Goal: Task Accomplishment & Management: Complete application form

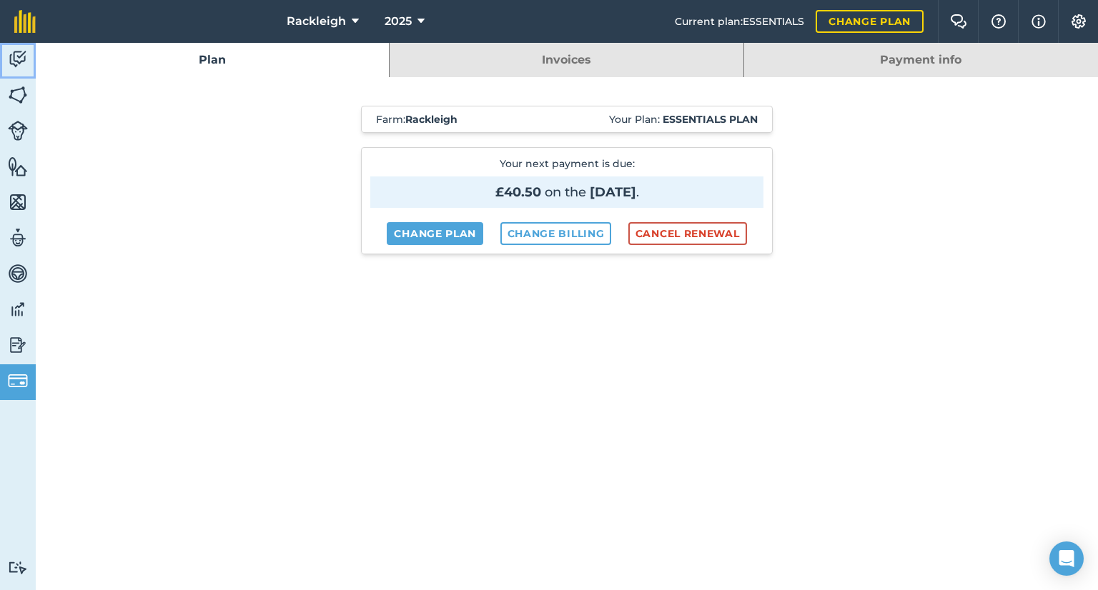
click at [17, 58] on img at bounding box center [18, 59] width 20 height 21
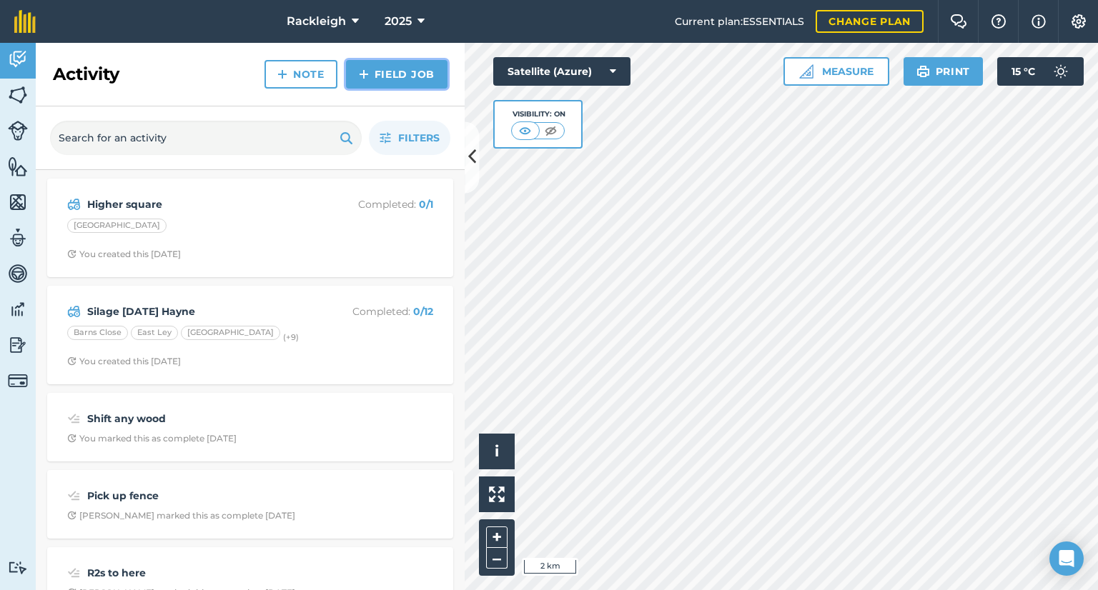
click at [383, 66] on link "Field Job" at bounding box center [396, 74] width 101 height 29
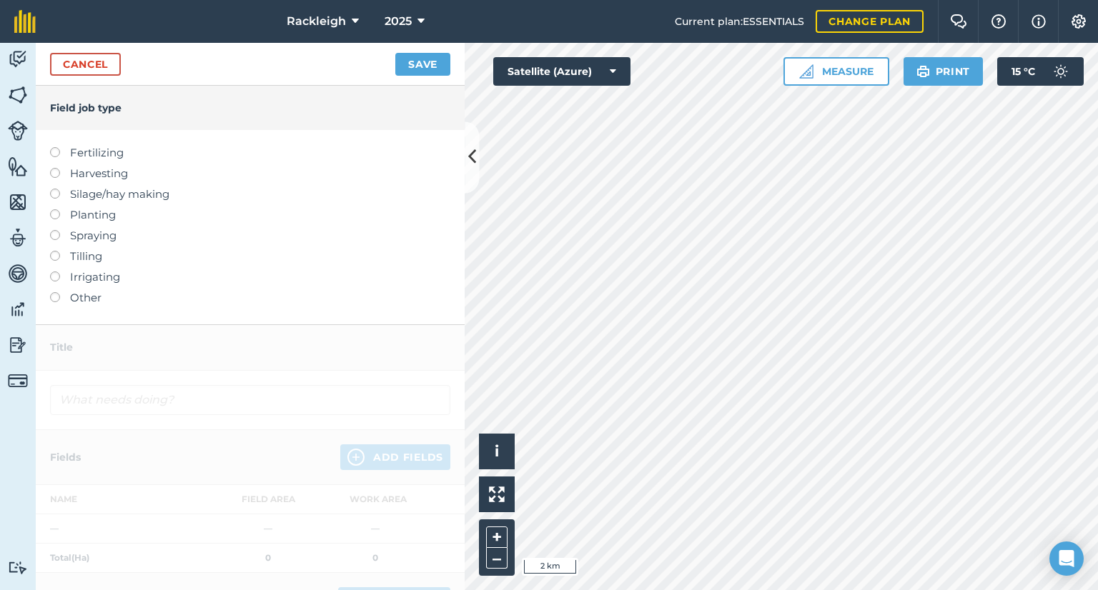
click at [109, 145] on label "Fertilizing" at bounding box center [250, 152] width 400 height 17
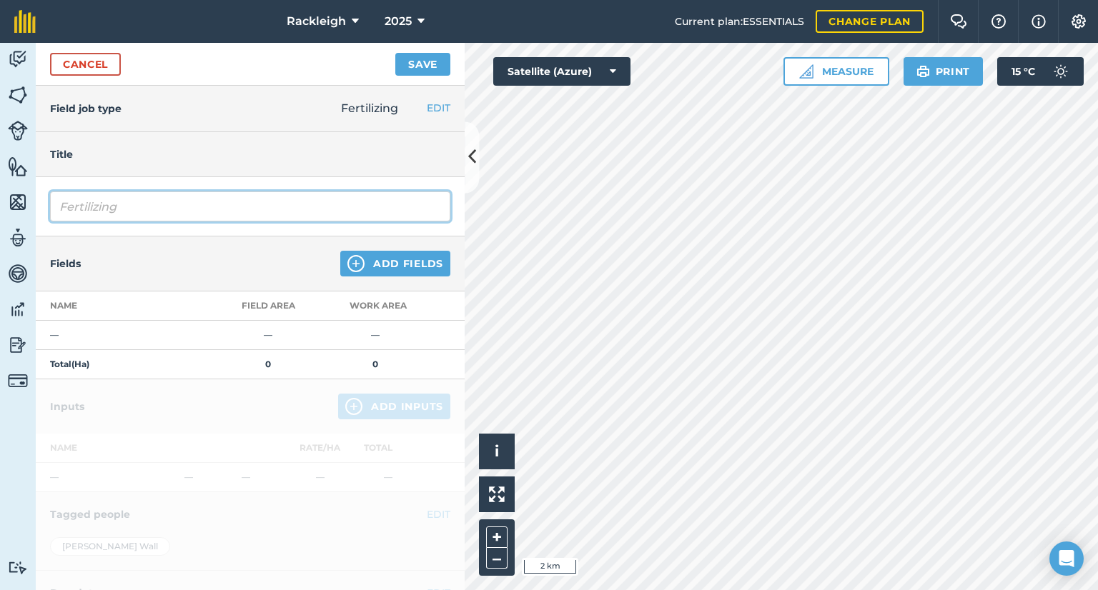
click at [166, 204] on input "Fertilizing" at bounding box center [250, 207] width 400 height 30
type input "F"
type input "Hayne [DATE]"
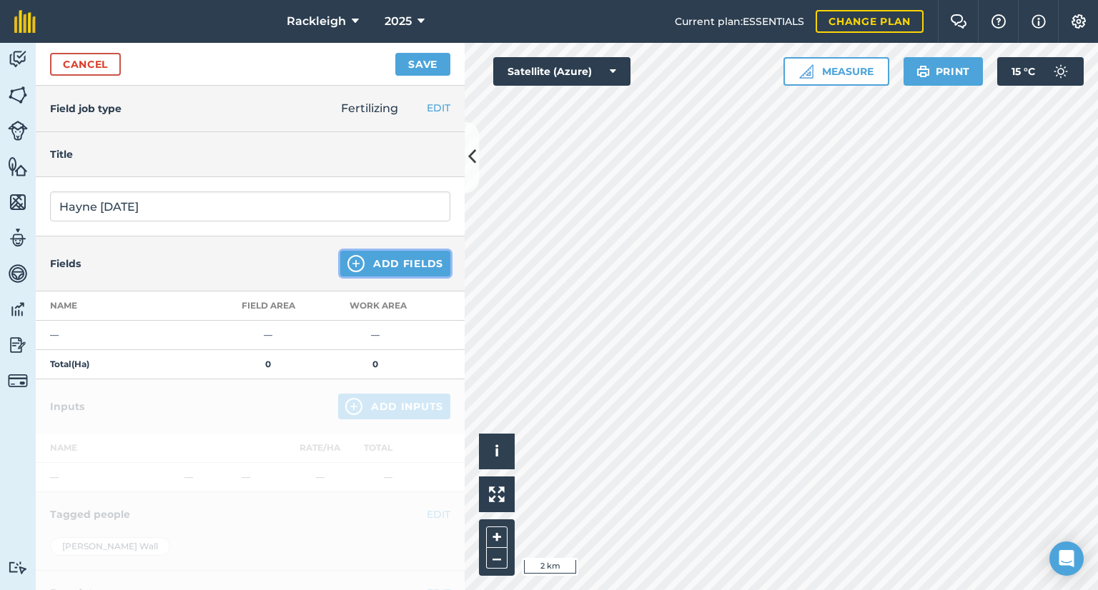
click at [384, 267] on button "Add Fields" at bounding box center [395, 264] width 110 height 26
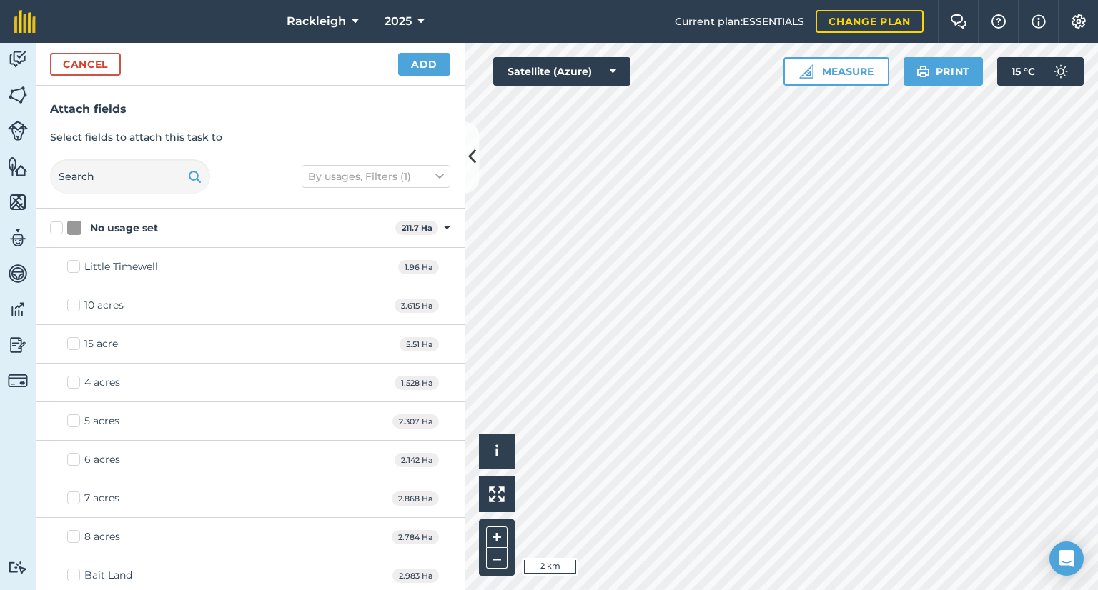
click at [394, 412] on div "Activity Fields Livestock Features Maps Team Vehicles Data Reporting Billing Tu…" at bounding box center [549, 316] width 1098 height 547
checkbox input "true"
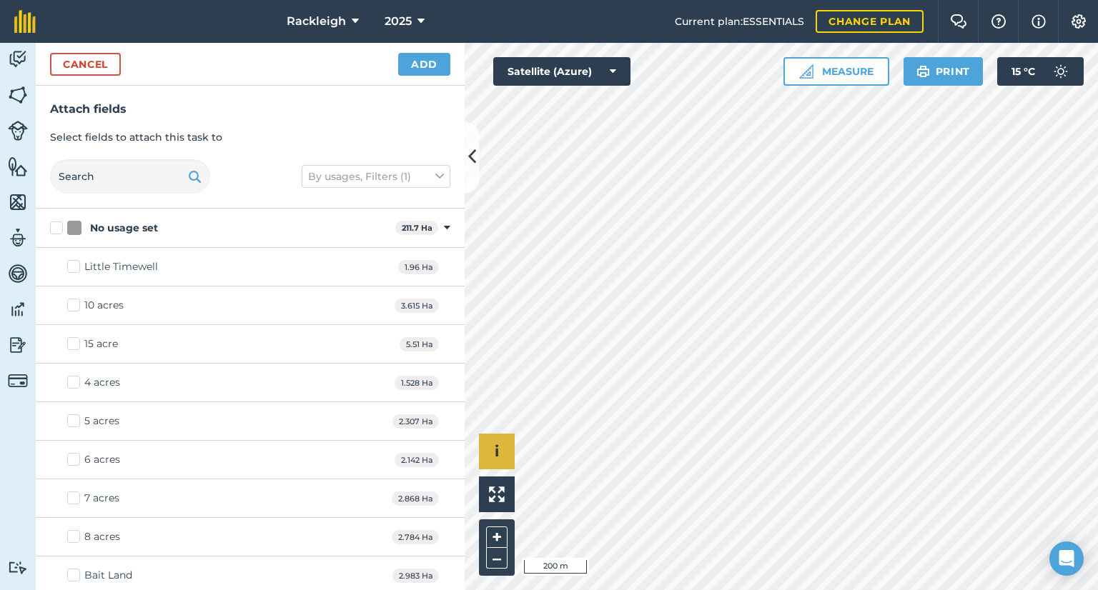
checkbox input "true"
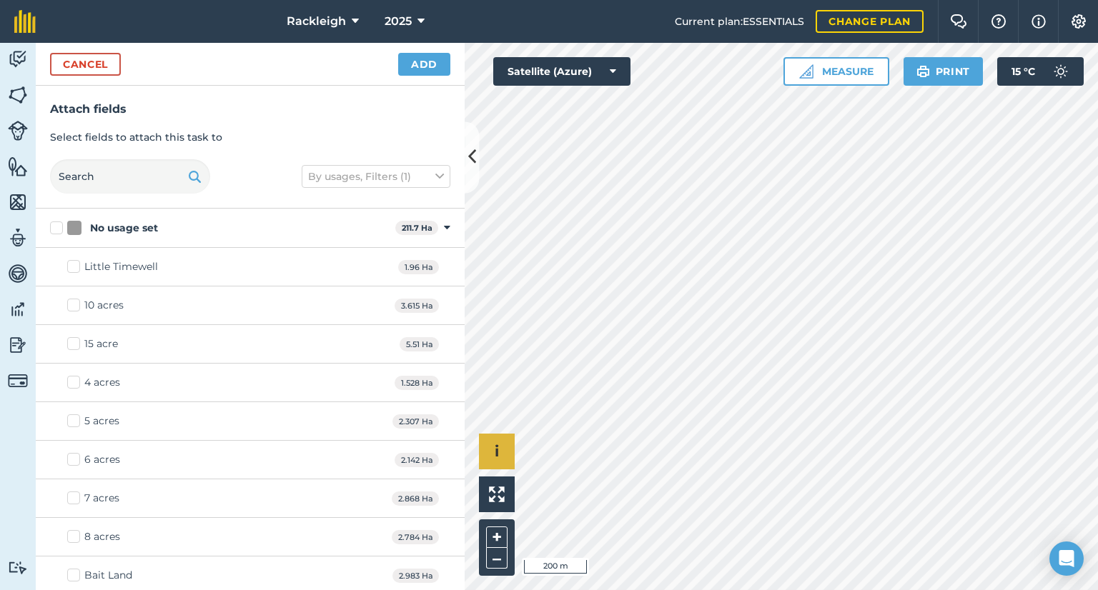
checkbox input "true"
click at [420, 66] on button "Add" at bounding box center [424, 64] width 52 height 23
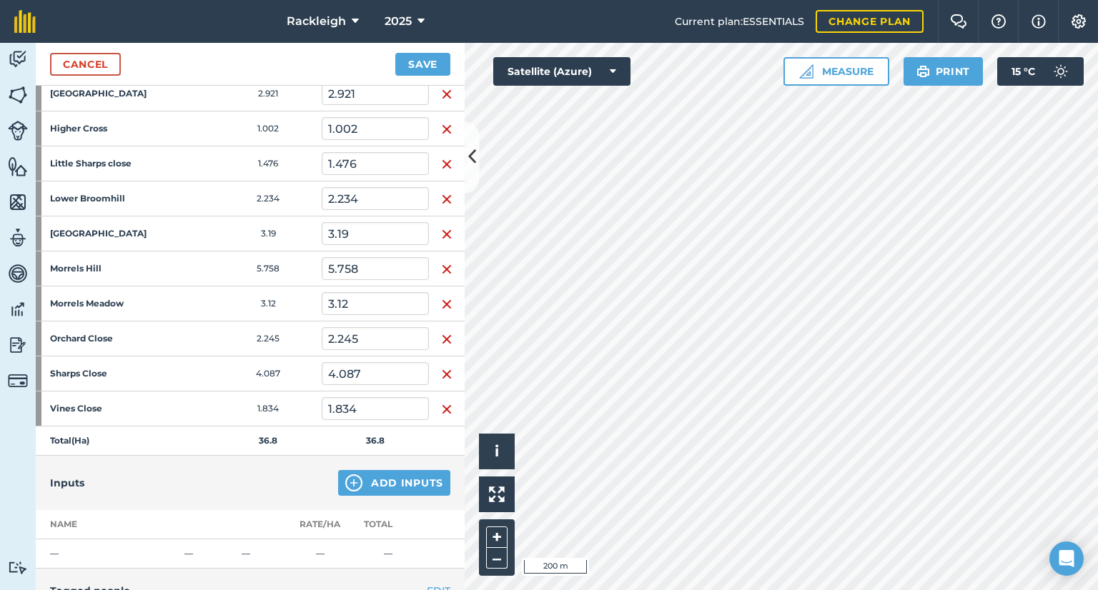
scroll to position [357, 0]
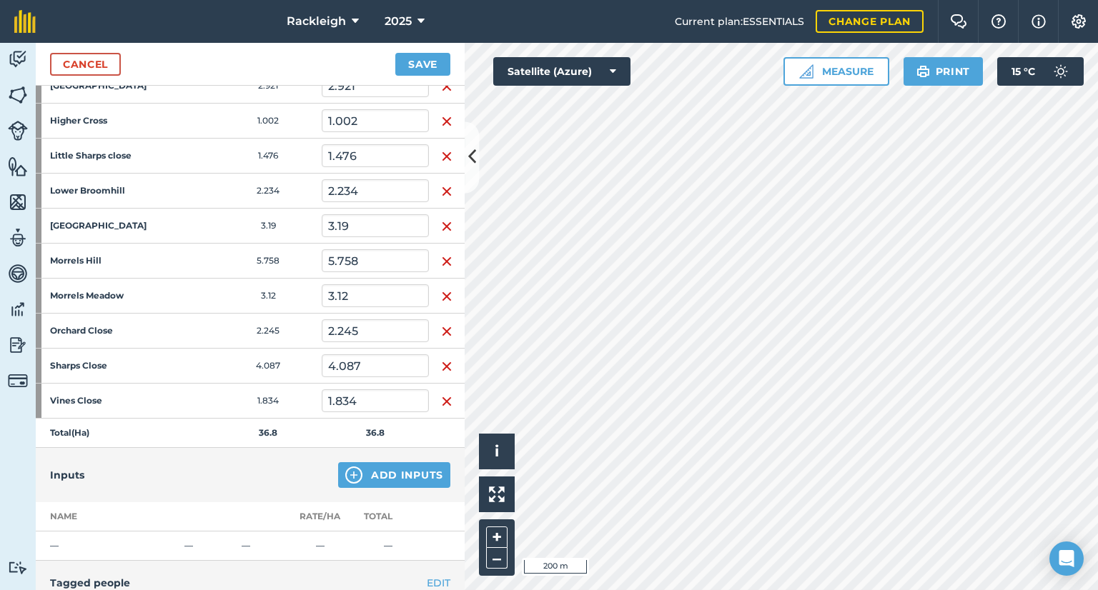
click at [445, 398] on img "button" at bounding box center [446, 401] width 11 height 17
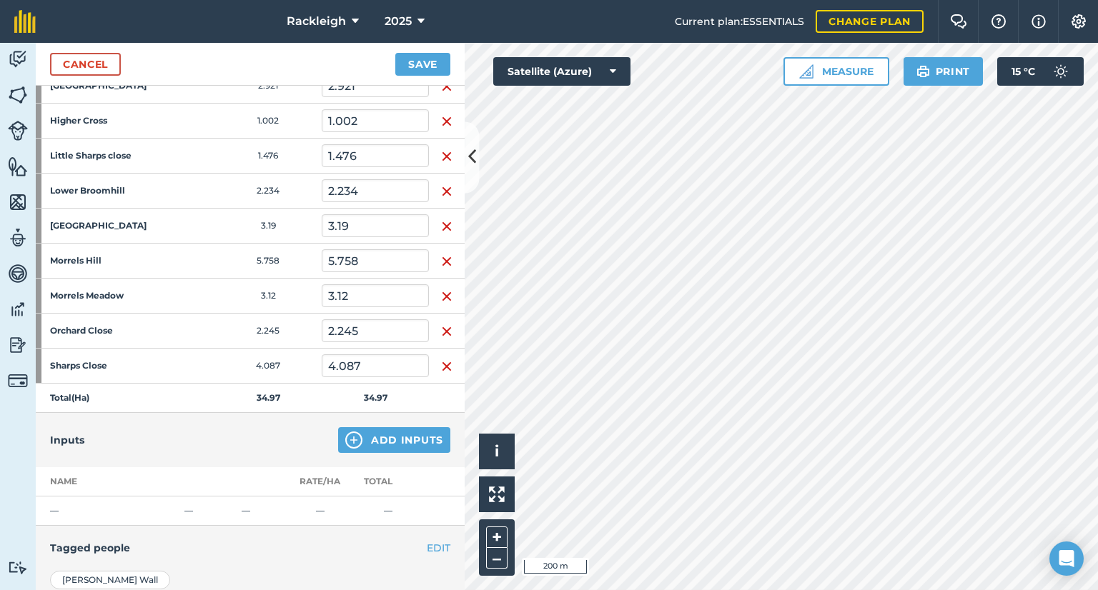
click at [443, 362] on img "button" at bounding box center [446, 366] width 11 height 17
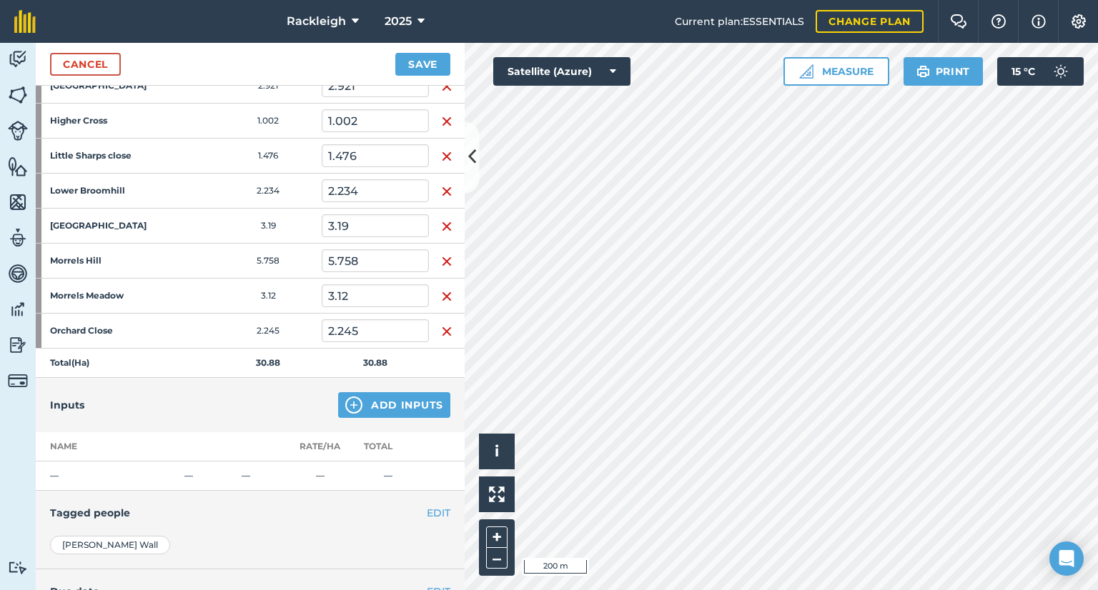
click at [441, 292] on img "button" at bounding box center [446, 296] width 11 height 17
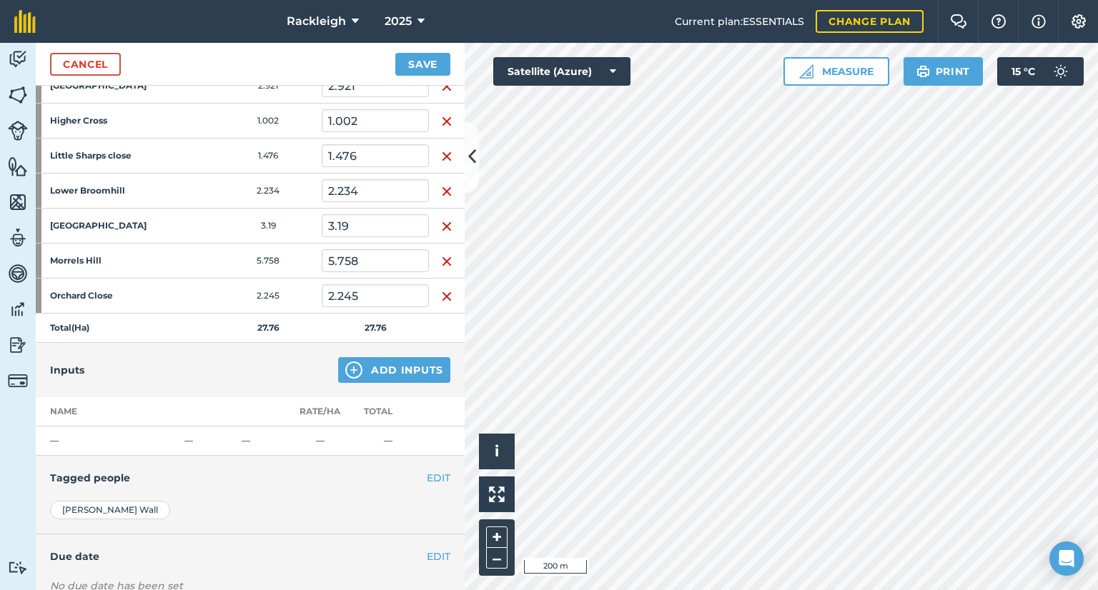
click at [441, 221] on img "button" at bounding box center [446, 226] width 11 height 17
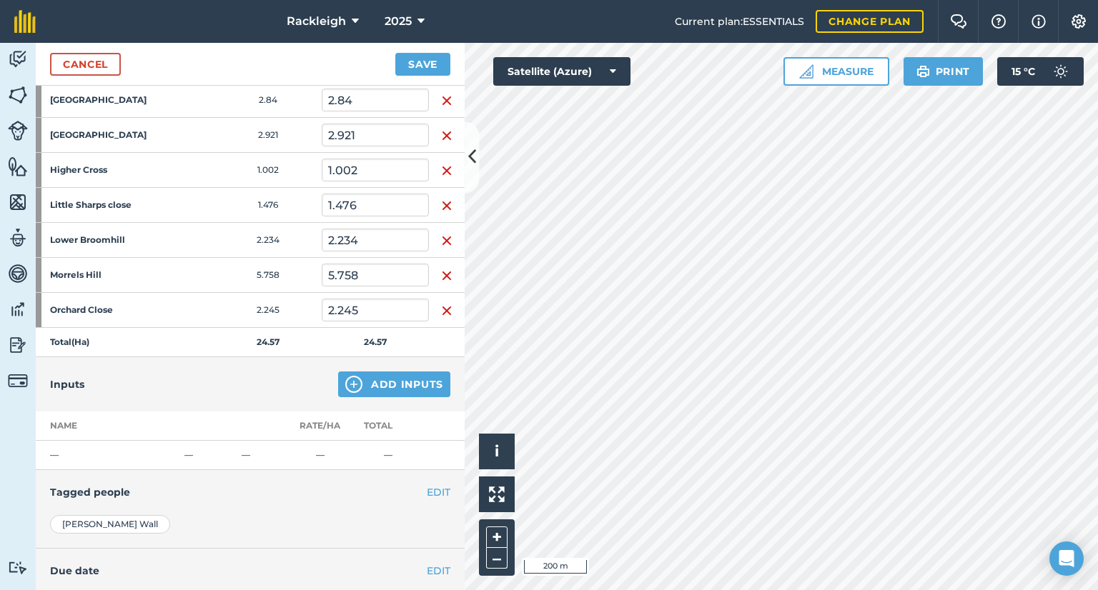
scroll to position [286, 0]
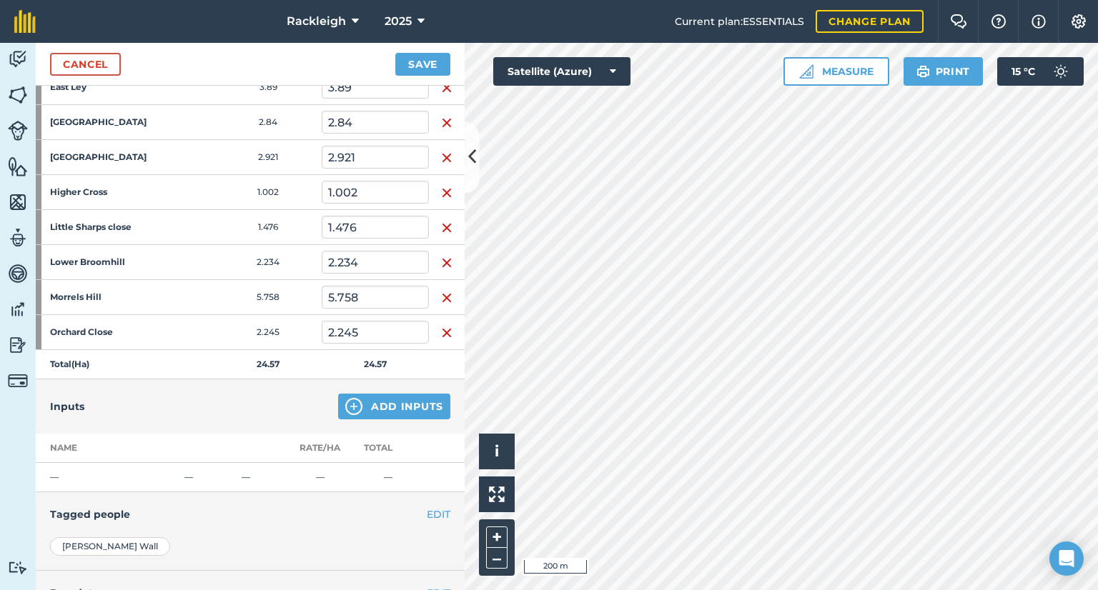
click at [441, 224] on img "button" at bounding box center [446, 227] width 11 height 17
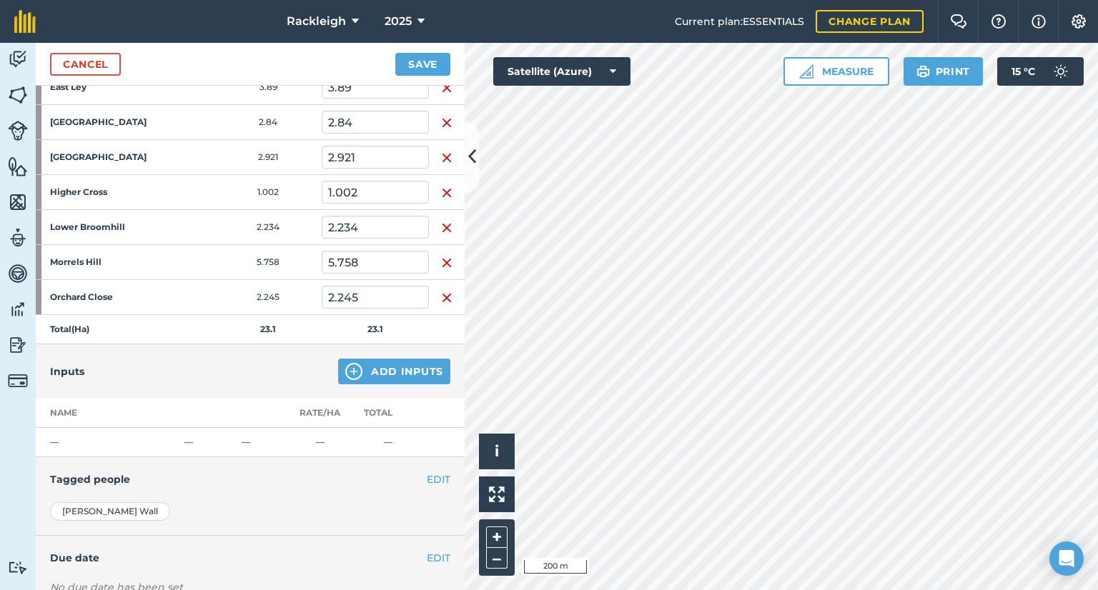
click at [443, 194] on img "button" at bounding box center [446, 192] width 11 height 17
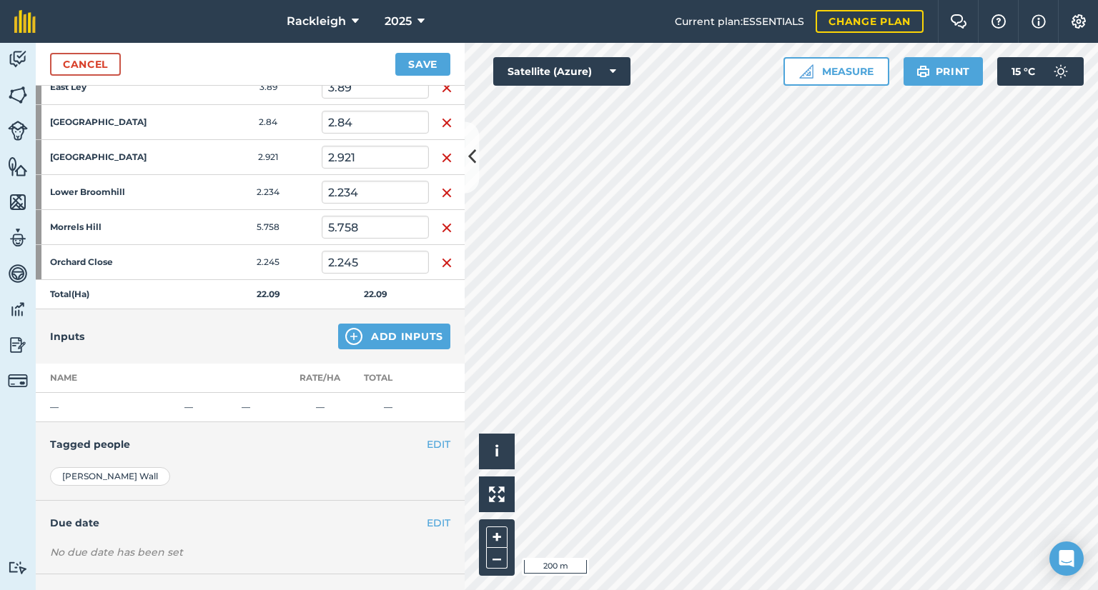
scroll to position [214, 0]
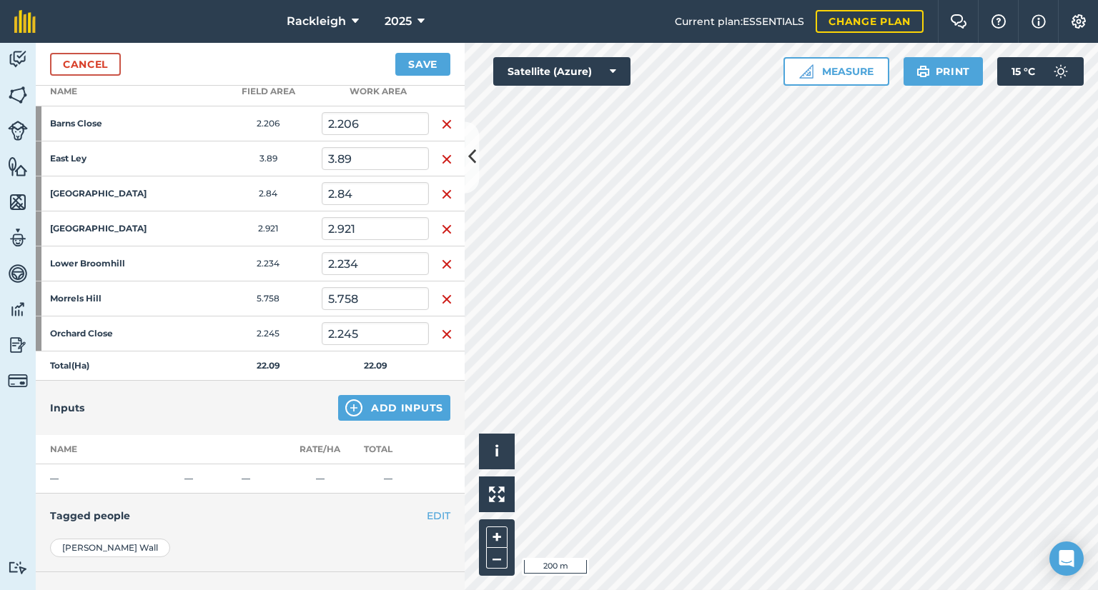
click at [441, 224] on img "button" at bounding box center [446, 229] width 11 height 17
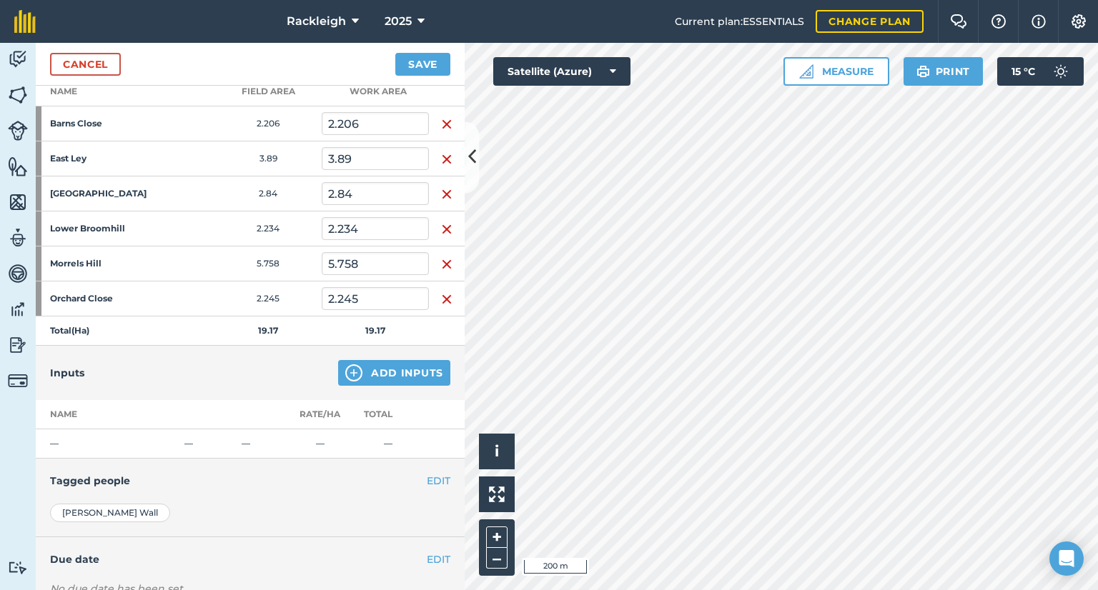
click at [441, 191] on img "button" at bounding box center [446, 194] width 11 height 17
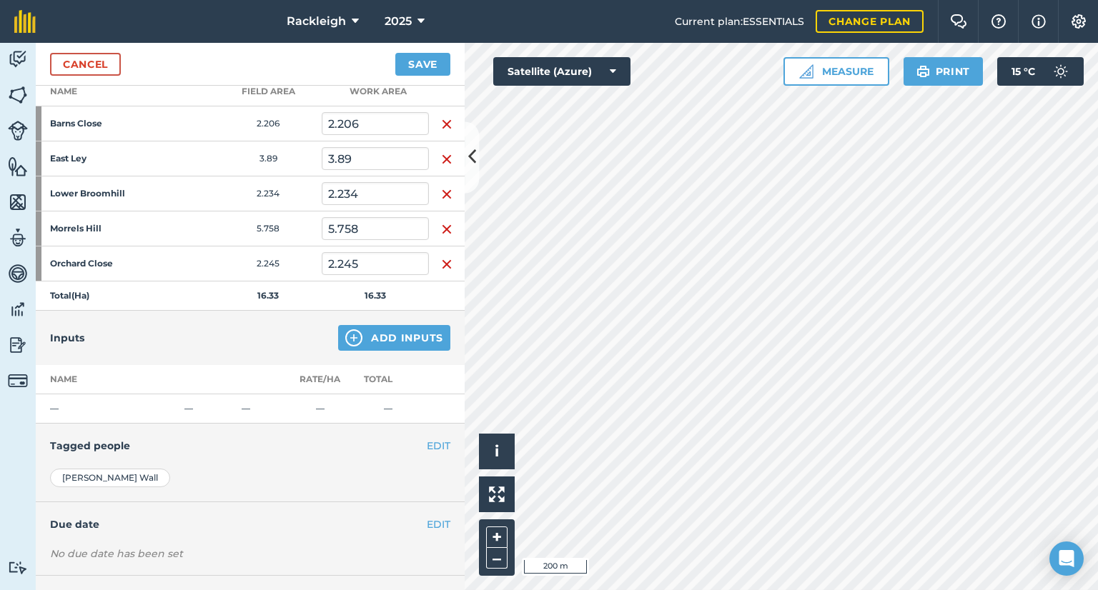
click at [441, 265] on img "button" at bounding box center [446, 264] width 11 height 17
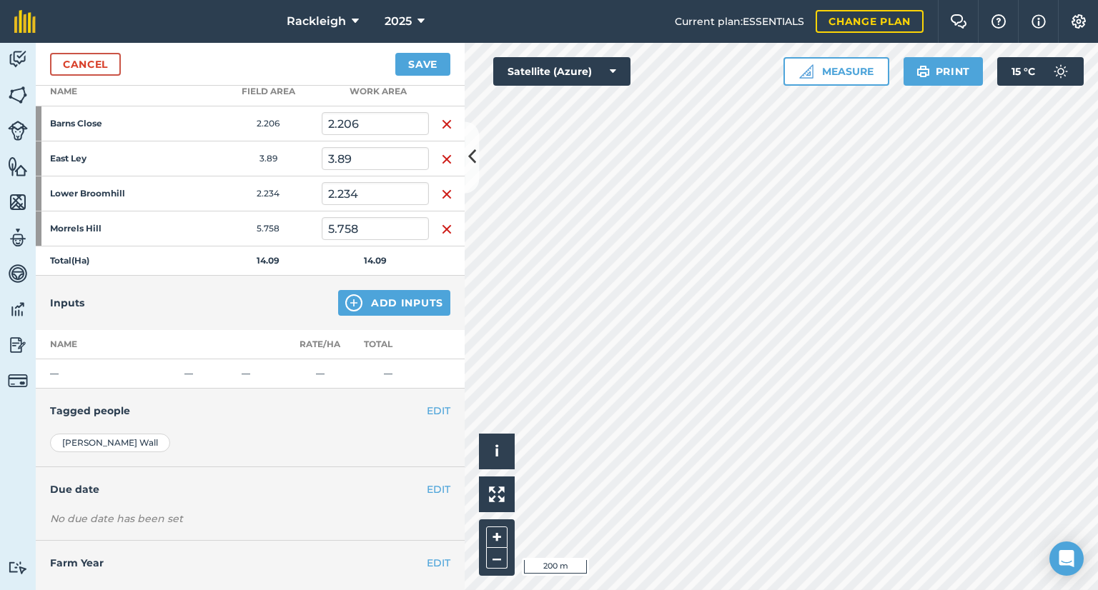
click at [442, 224] on img "button" at bounding box center [446, 229] width 11 height 17
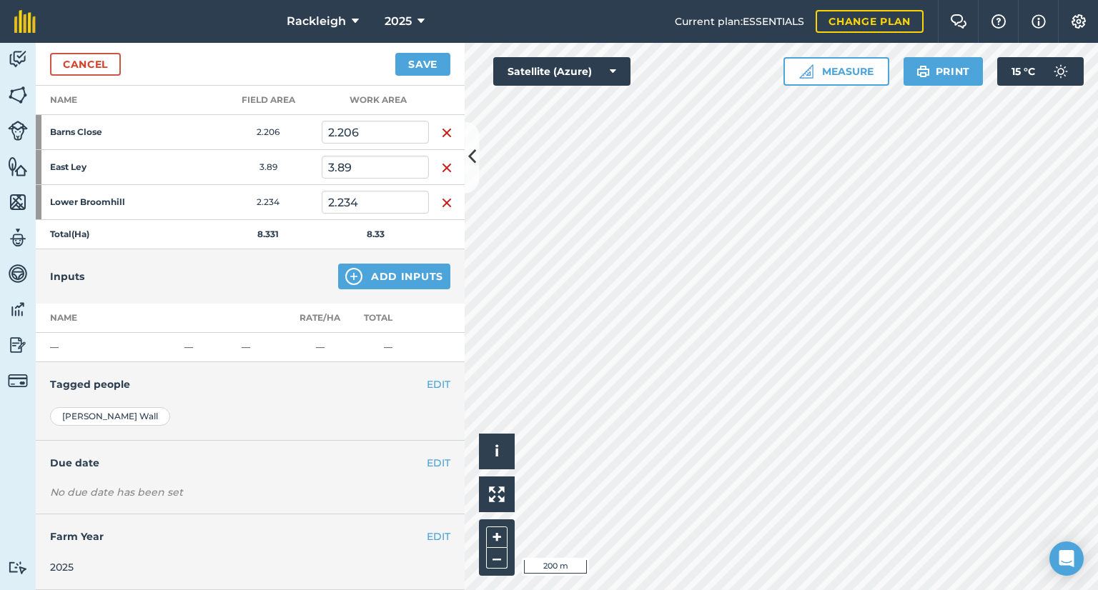
scroll to position [203, 0]
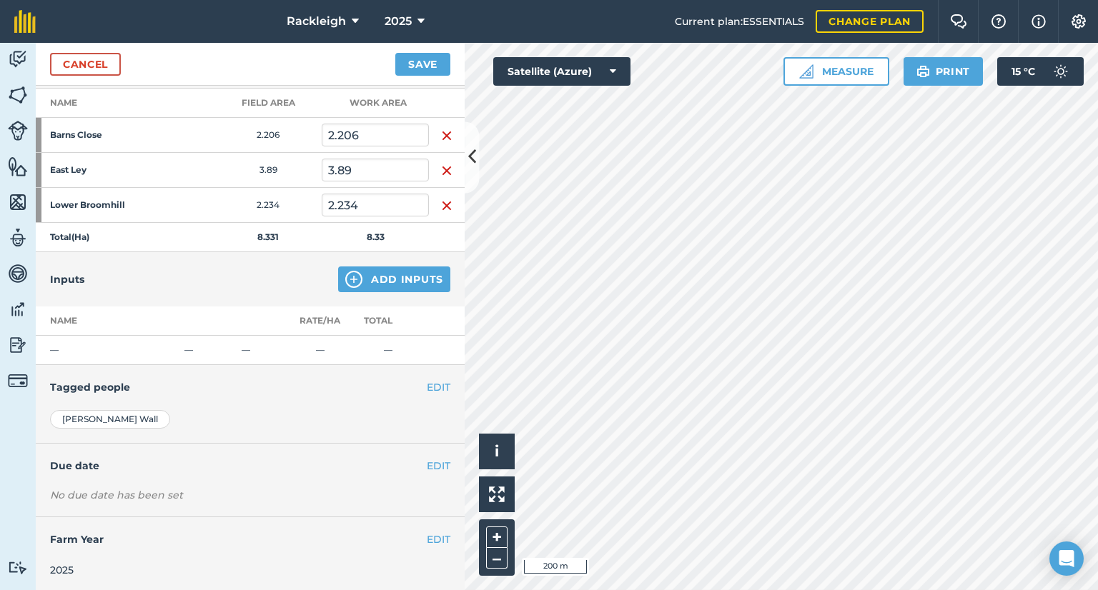
click at [434, 211] on td at bounding box center [447, 205] width 36 height 35
click at [441, 207] on img "button" at bounding box center [446, 205] width 11 height 17
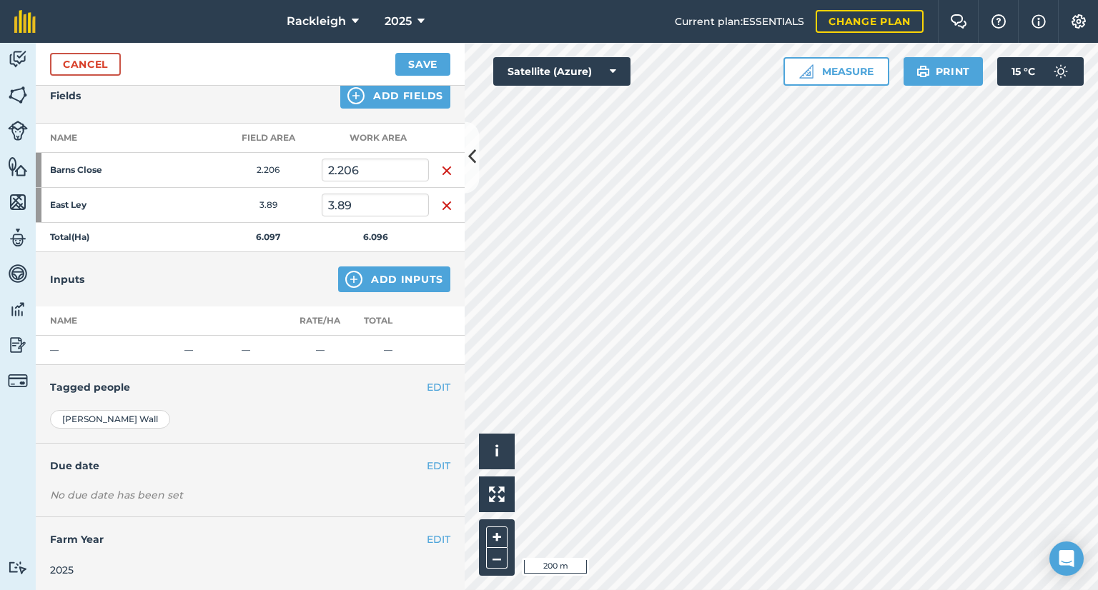
click at [441, 166] on img "button" at bounding box center [446, 170] width 11 height 17
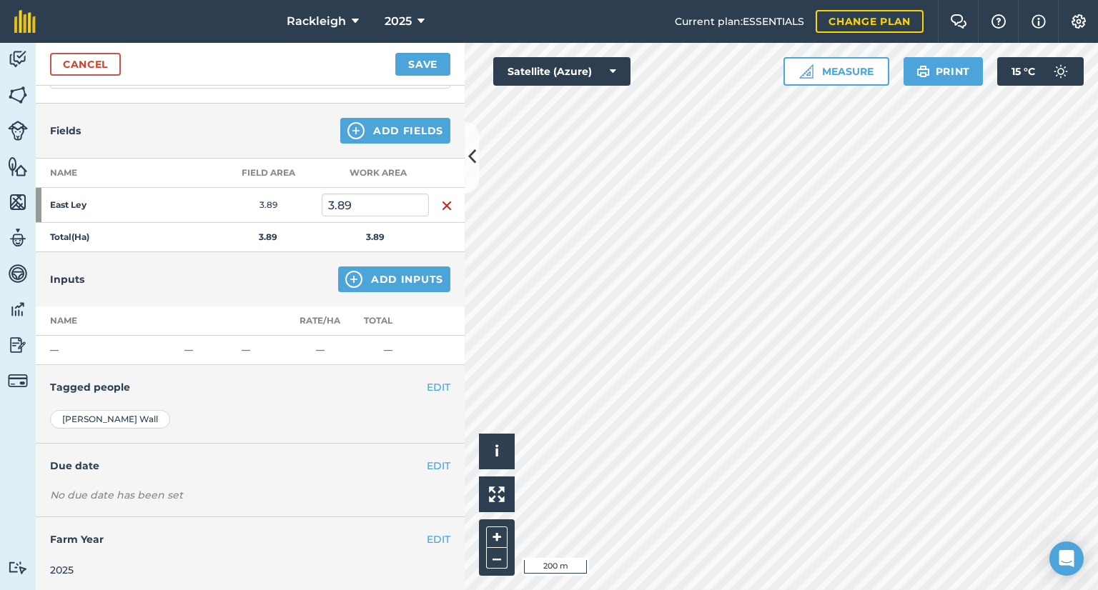
click at [441, 199] on img "button" at bounding box center [446, 205] width 11 height 17
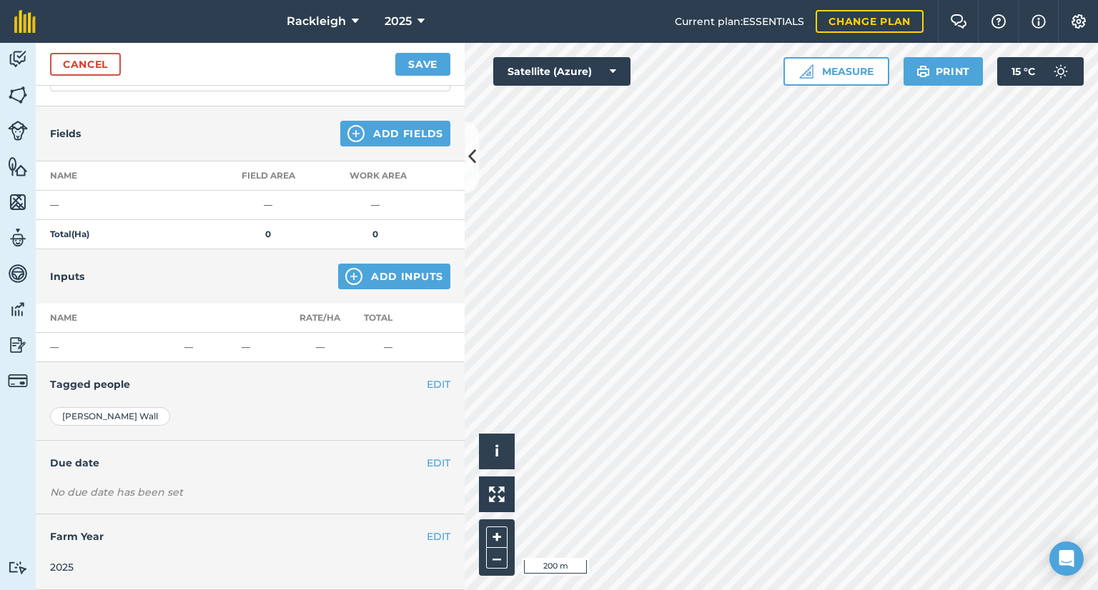
scroll to position [127, 0]
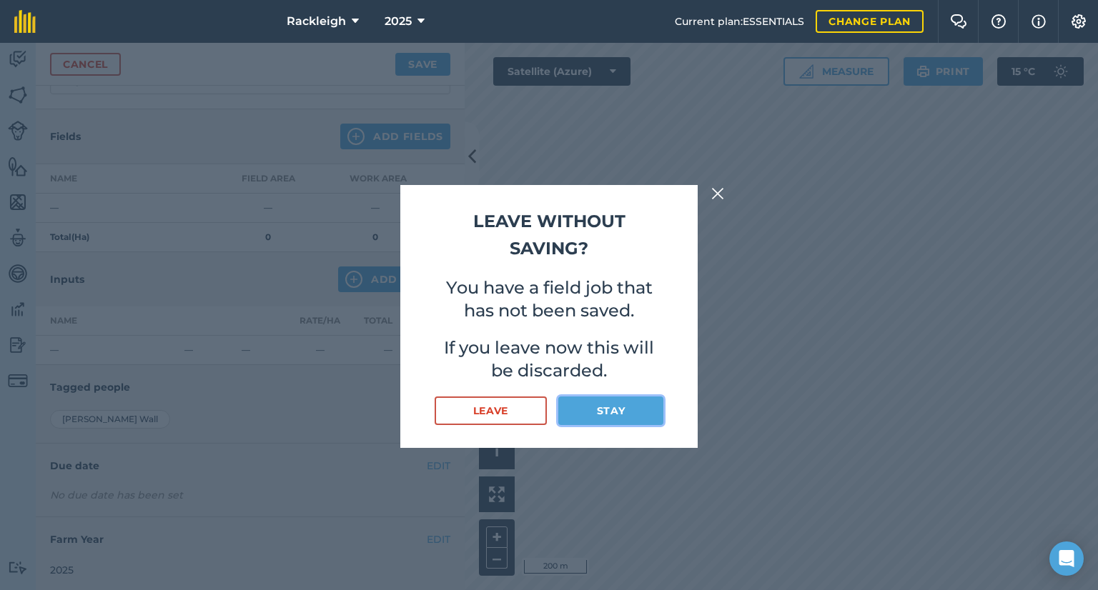
click at [578, 414] on button "Stay" at bounding box center [610, 411] width 105 height 29
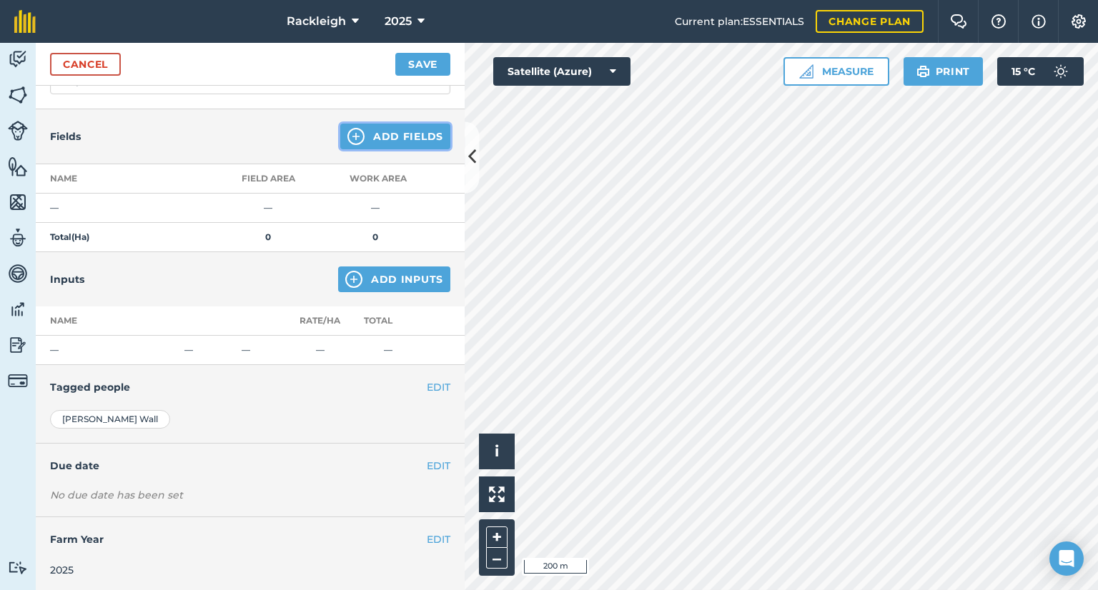
click at [391, 135] on button "Add Fields" at bounding box center [395, 137] width 110 height 26
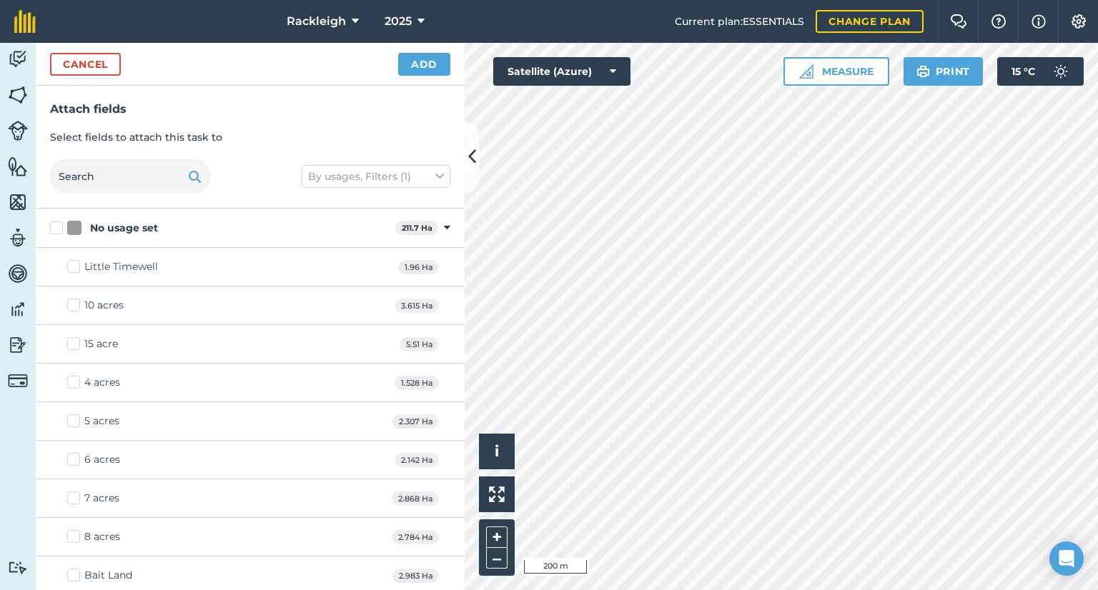
checkbox input "true"
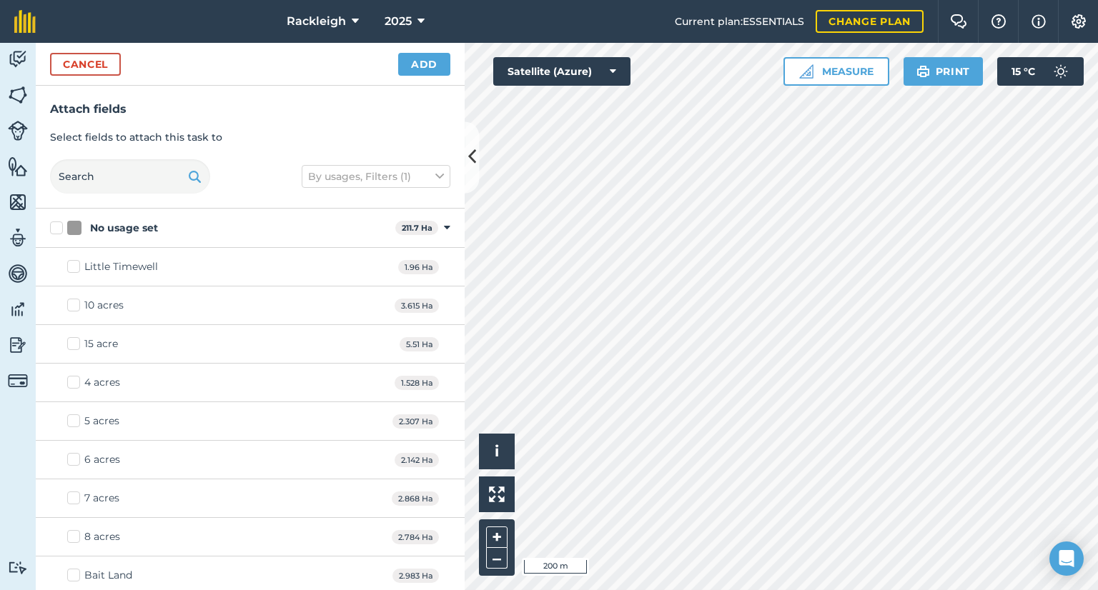
checkbox input "true"
click at [418, 66] on button "Add" at bounding box center [424, 64] width 52 height 23
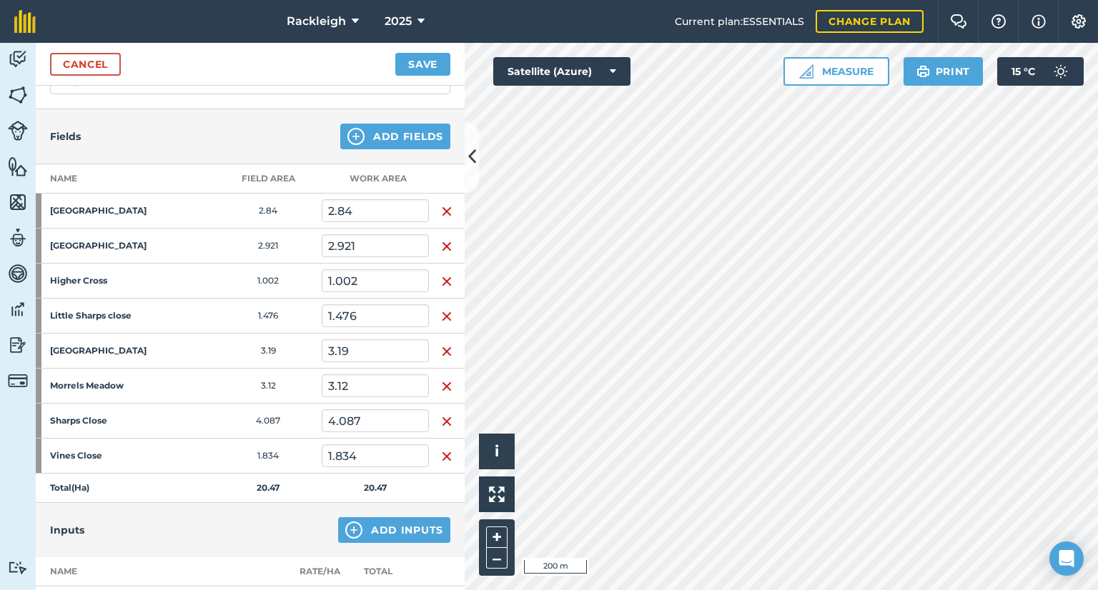
click at [169, 129] on div "Fields Add Fields" at bounding box center [250, 136] width 429 height 55
click at [417, 60] on button "Save" at bounding box center [422, 64] width 55 height 23
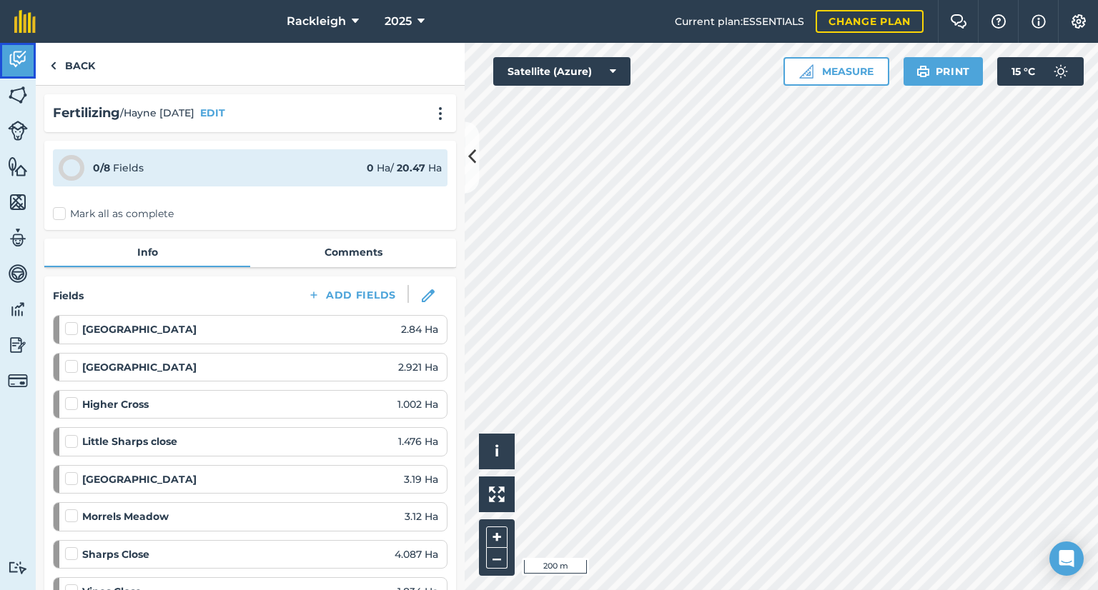
click at [16, 56] on img at bounding box center [18, 59] width 20 height 21
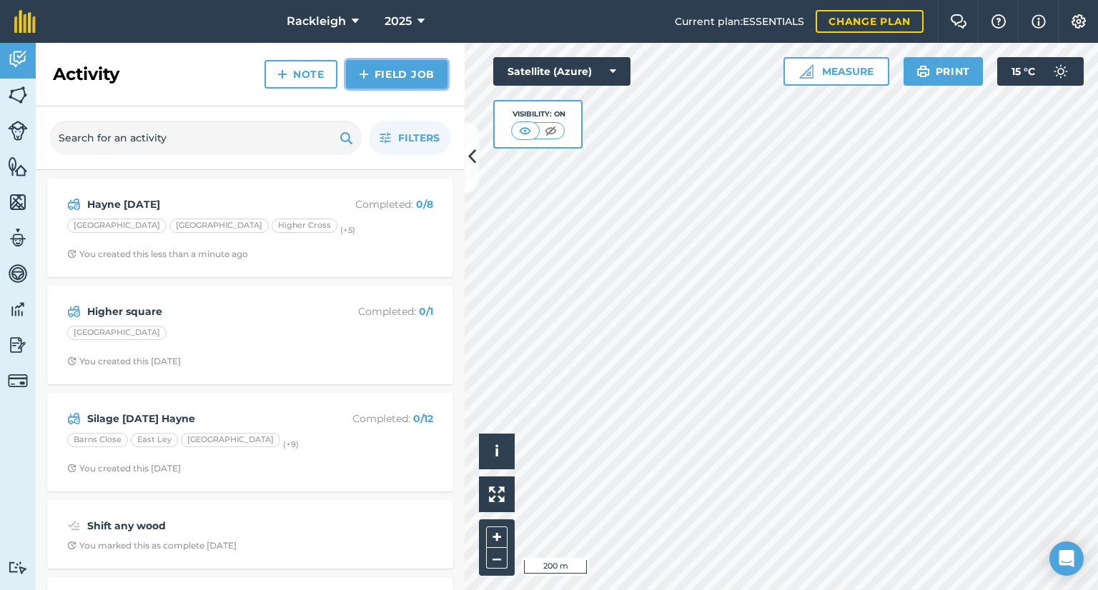
click at [370, 72] on link "Field Job" at bounding box center [396, 74] width 101 height 29
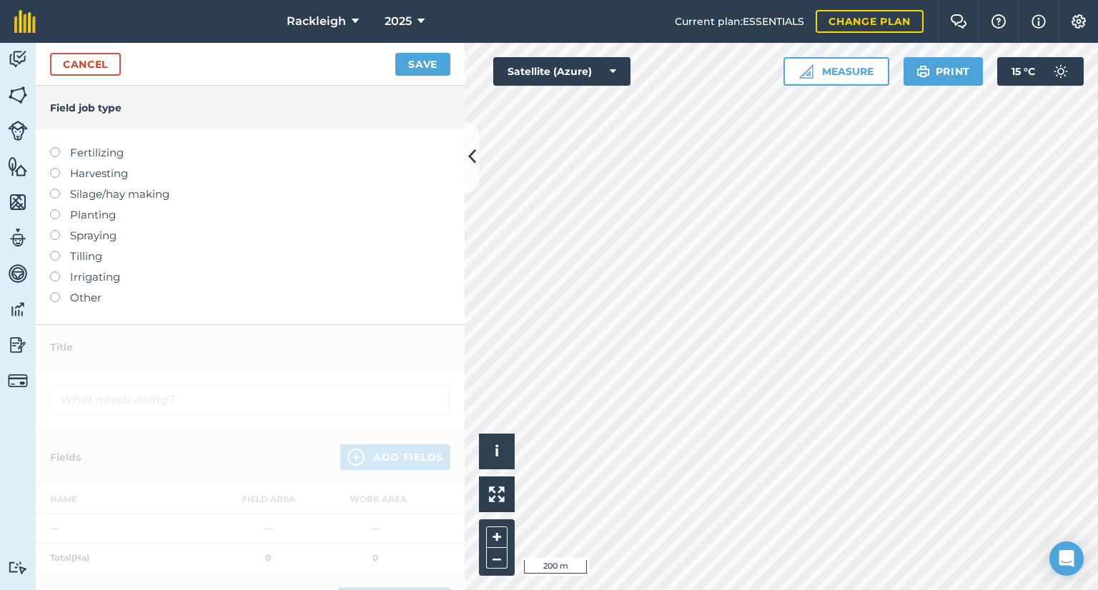
click at [73, 151] on label "Fertilizing" at bounding box center [250, 152] width 400 height 17
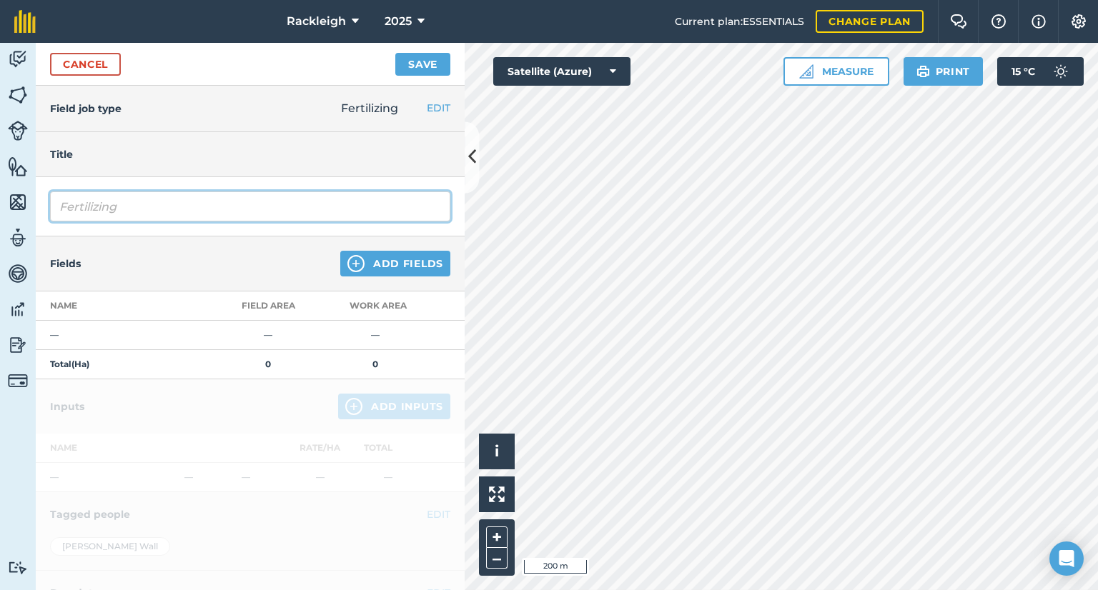
click at [151, 206] on input "Fertilizing" at bounding box center [250, 207] width 400 height 30
type input "F"
type input "Hayne [DATE] 0 13 8"
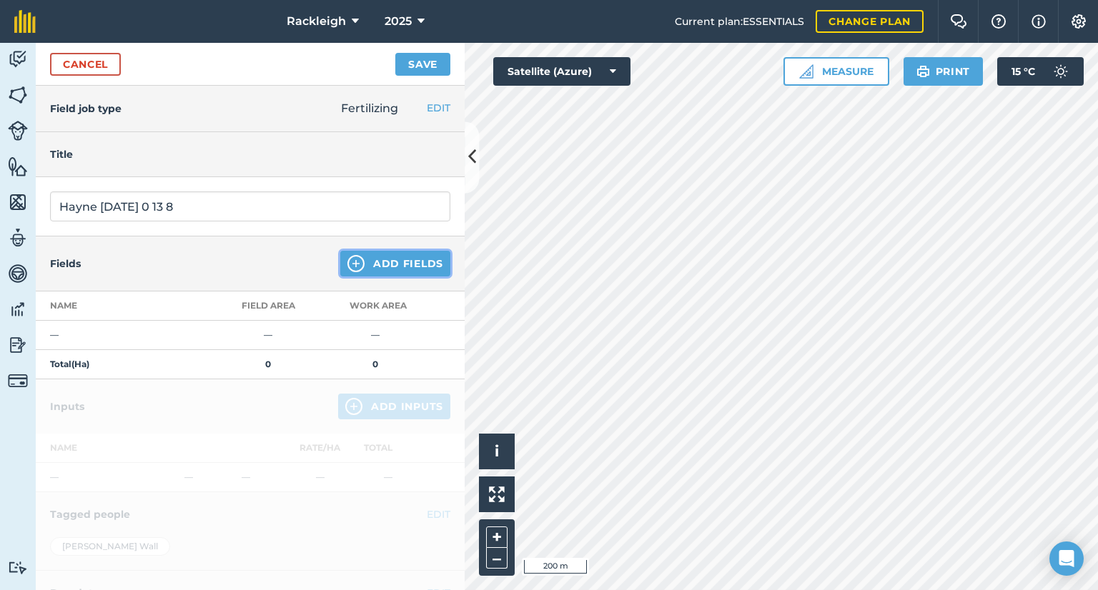
click at [394, 267] on button "Add Fields" at bounding box center [395, 264] width 110 height 26
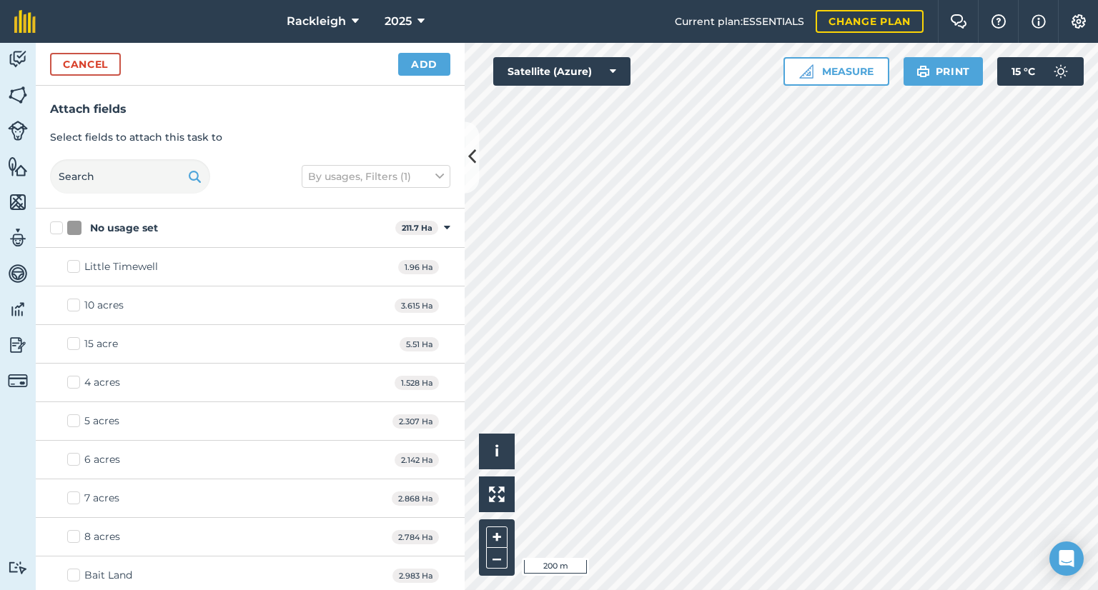
checkbox input "true"
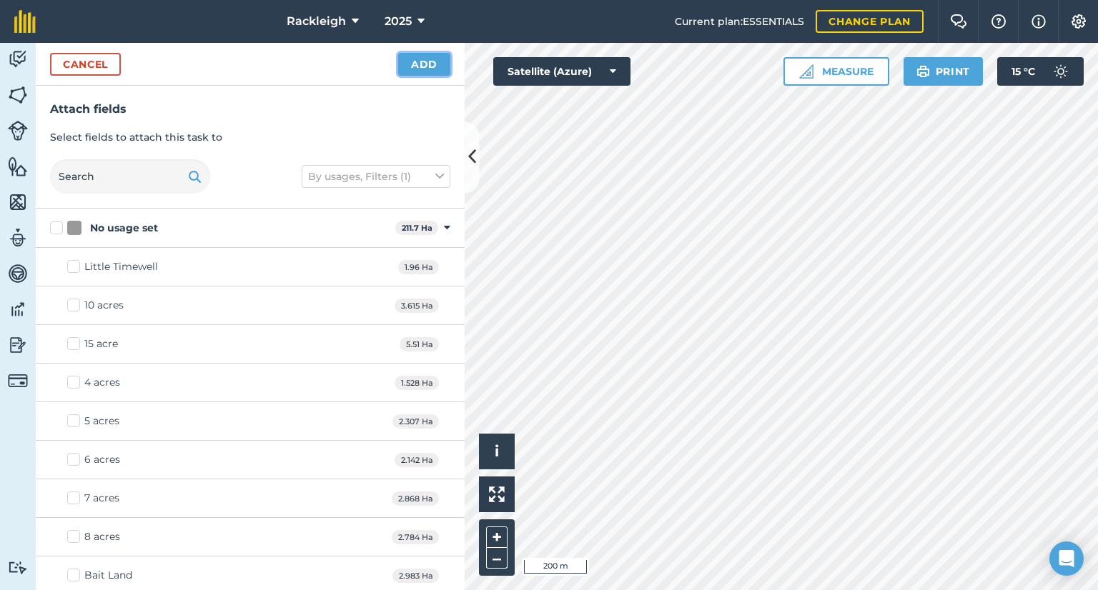
click at [419, 62] on button "Add" at bounding box center [424, 64] width 52 height 23
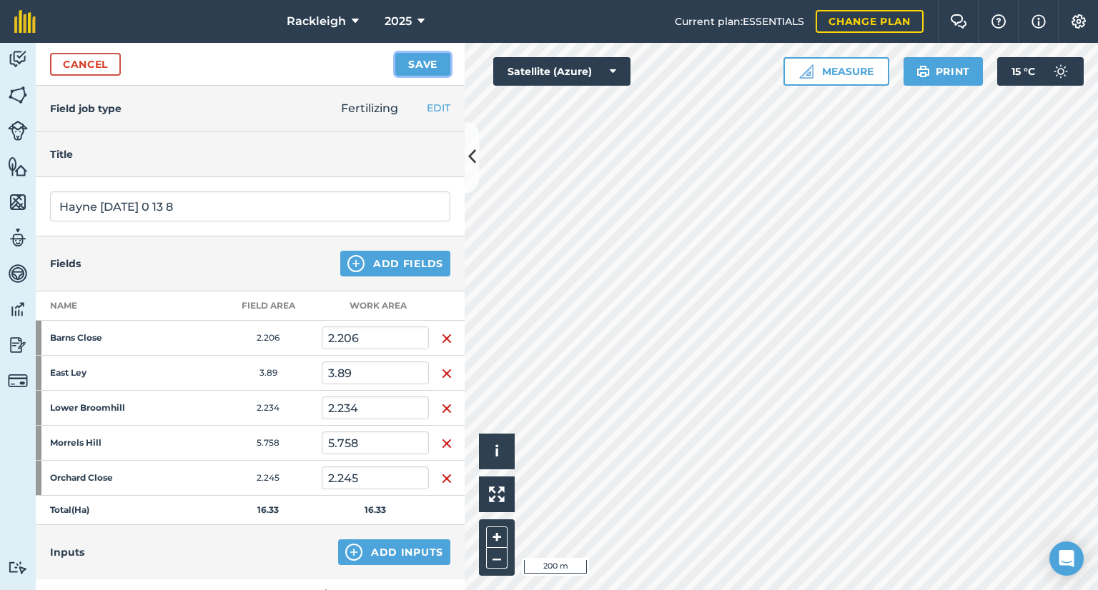
click at [412, 64] on button "Save" at bounding box center [422, 64] width 55 height 23
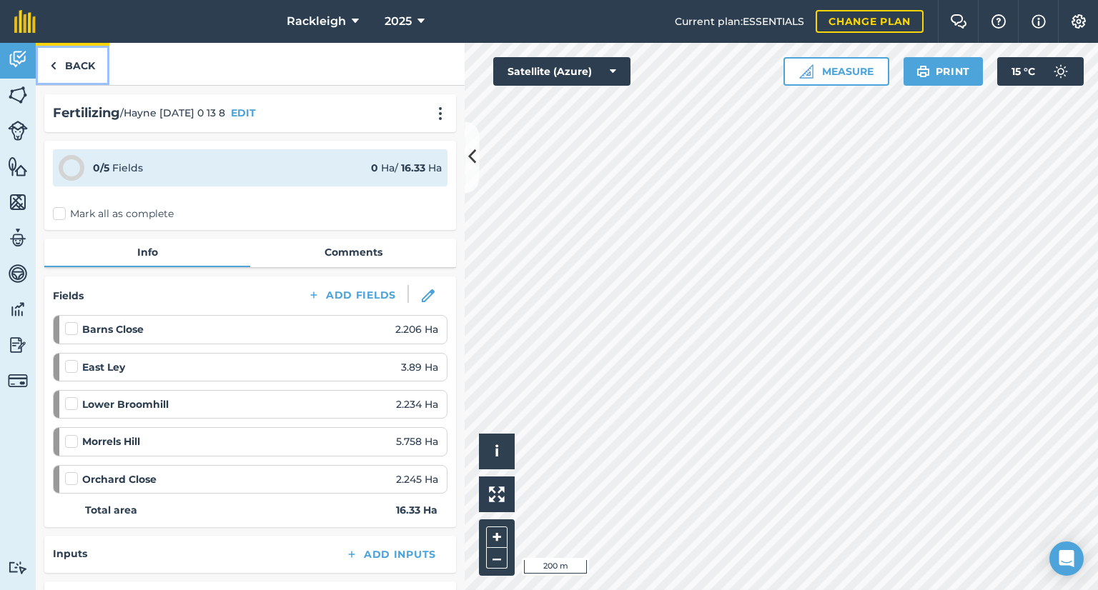
click at [72, 59] on link "Back" at bounding box center [73, 64] width 74 height 42
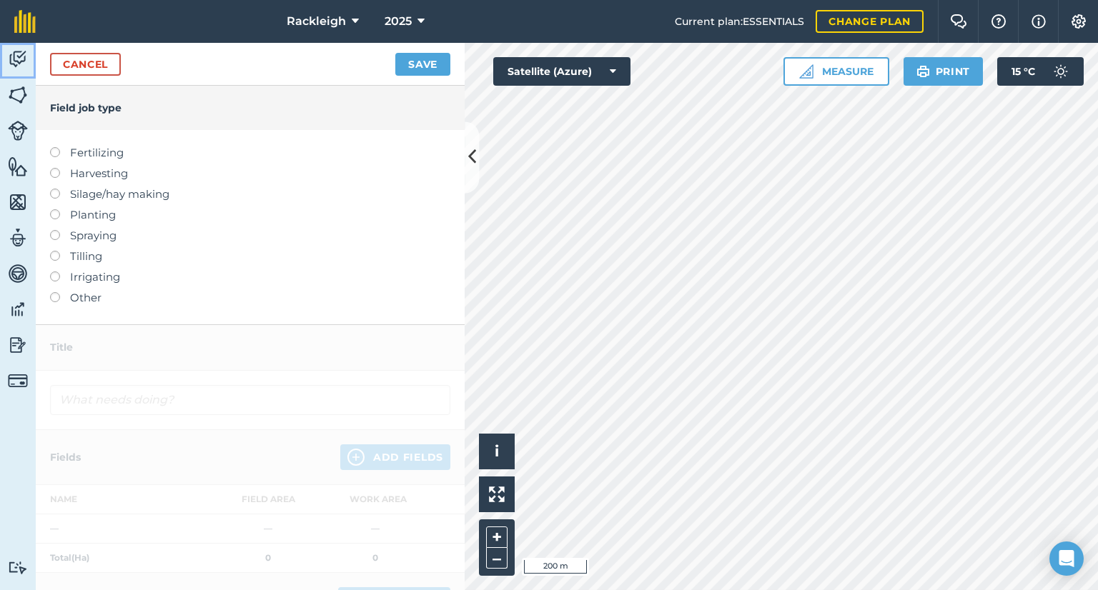
click at [23, 61] on img at bounding box center [18, 59] width 20 height 21
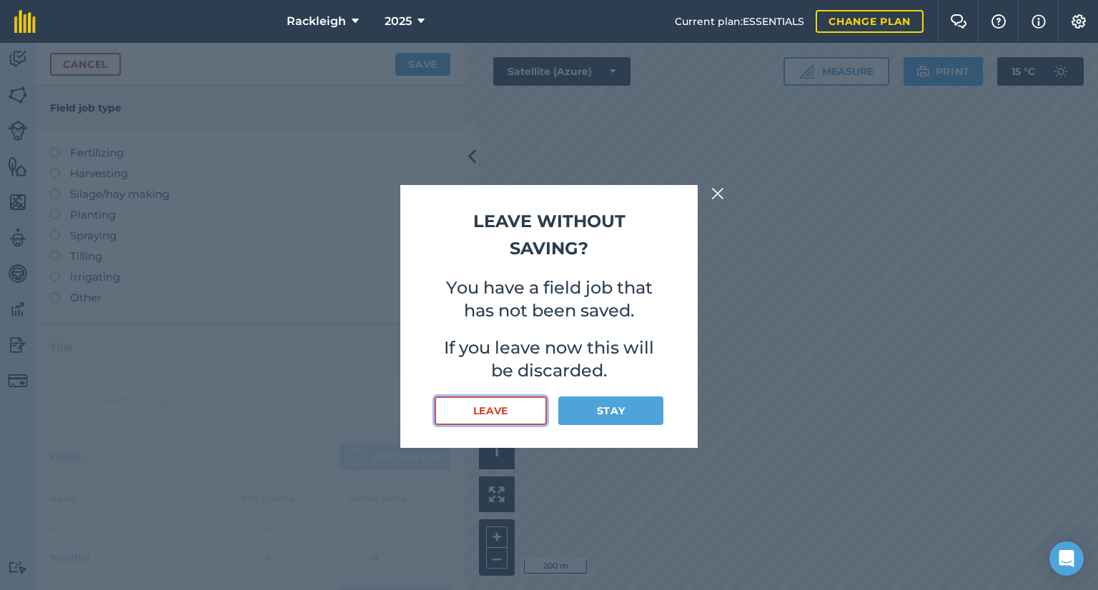
click at [521, 413] on button "Leave" at bounding box center [490, 411] width 112 height 29
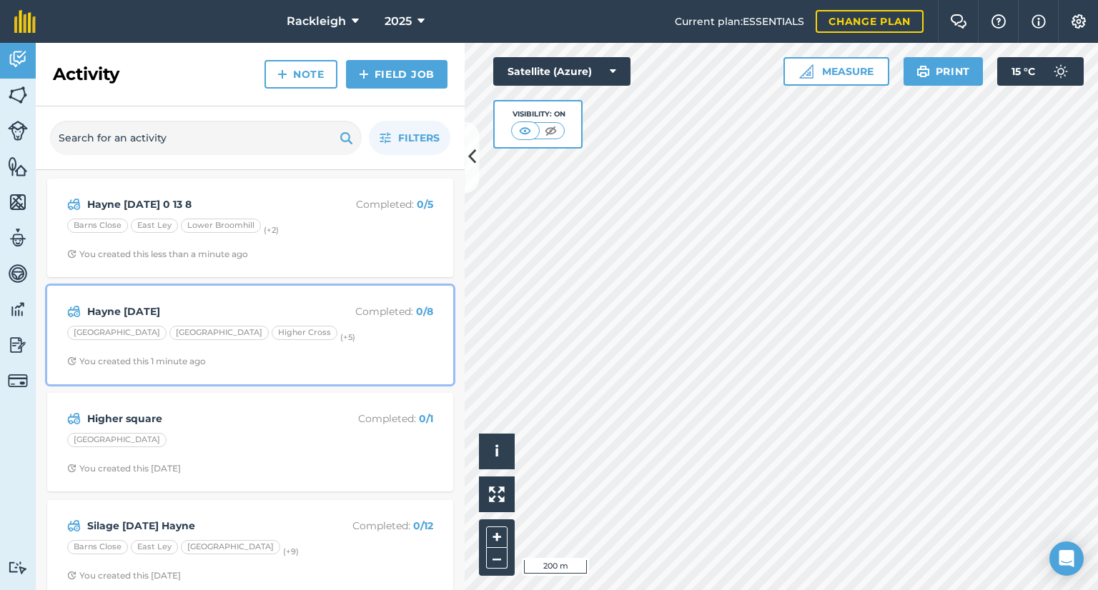
click at [169, 333] on div "[GEOGRAPHIC_DATA]" at bounding box center [218, 333] width 99 height 14
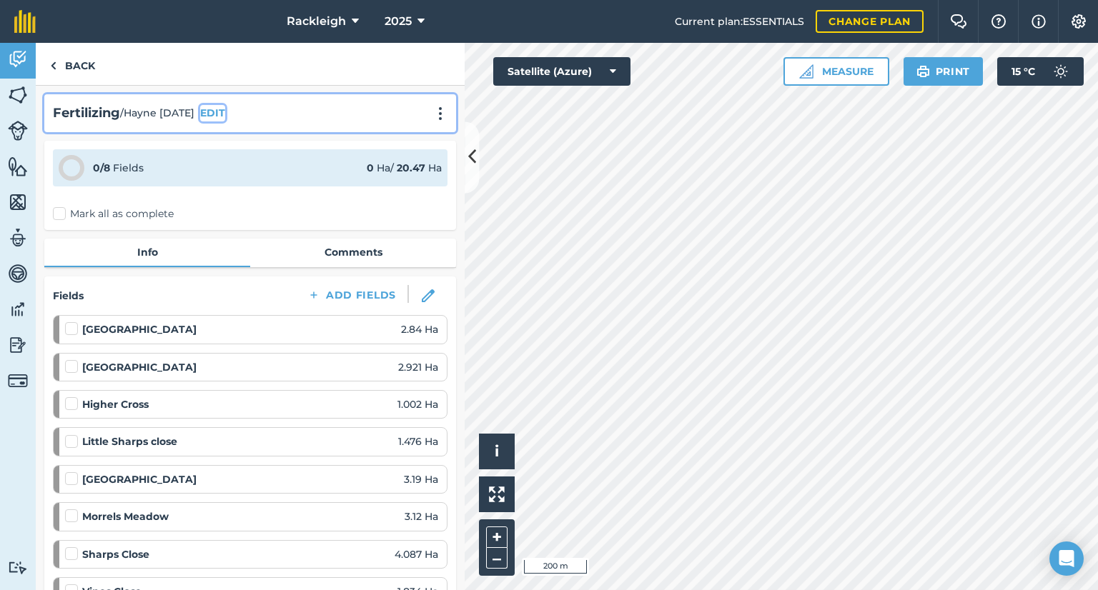
click at [225, 110] on button "EDIT" at bounding box center [212, 113] width 25 height 16
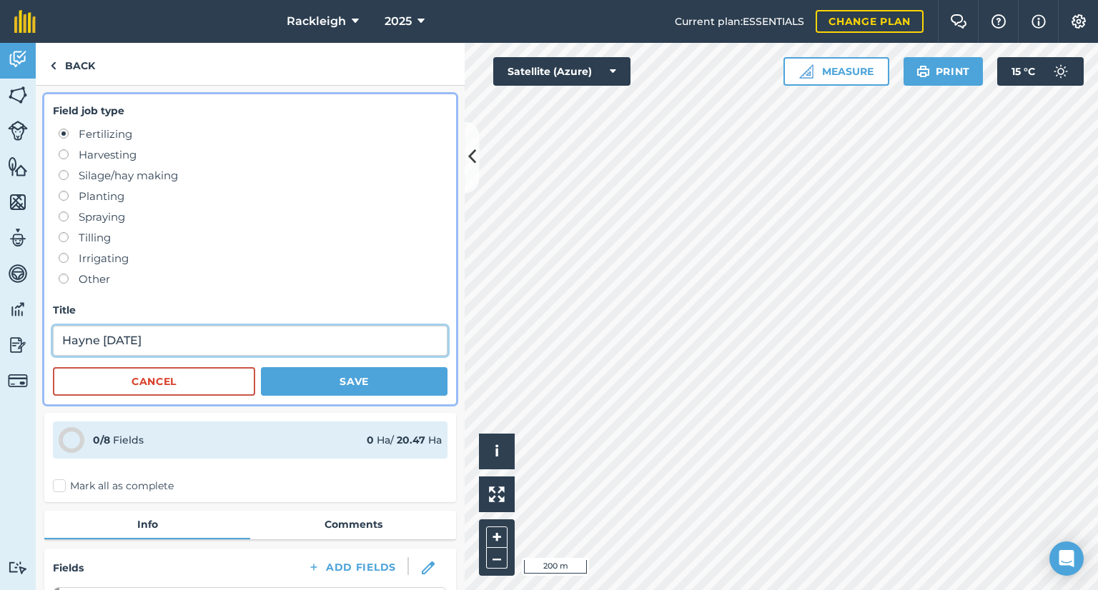
click at [233, 344] on input "Hayne [DATE]" at bounding box center [250, 341] width 394 height 30
type input "Hayne [DATE] [MEDICAL_DATA]"
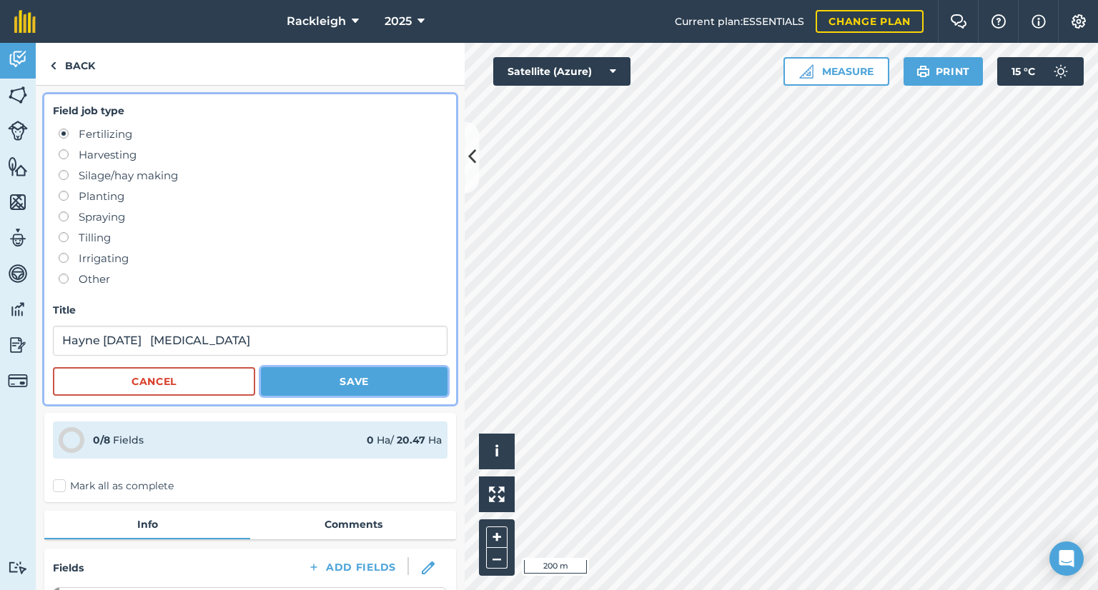
click at [294, 375] on button "Save" at bounding box center [354, 381] width 187 height 29
